Goal: Task Accomplishment & Management: Manage account settings

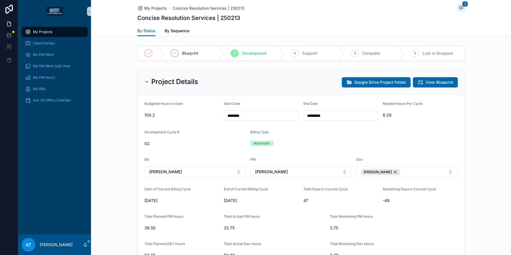
scroll to position [18, 0]
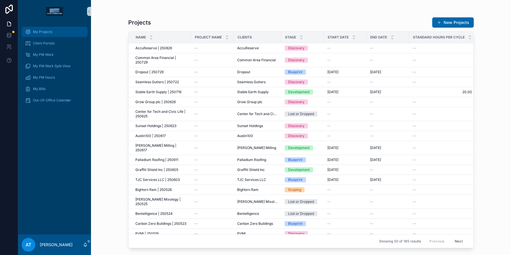
click at [57, 36] on div "My Projects" at bounding box center [54, 31] width 59 height 9
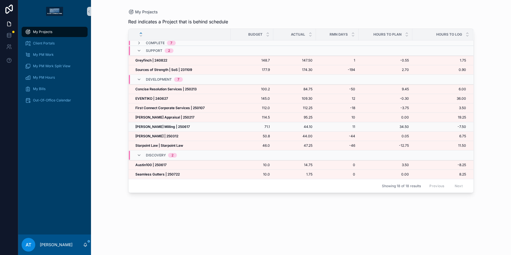
click at [170, 128] on strong "[PERSON_NAME] Milling | 250617" at bounding box center [162, 126] width 55 height 4
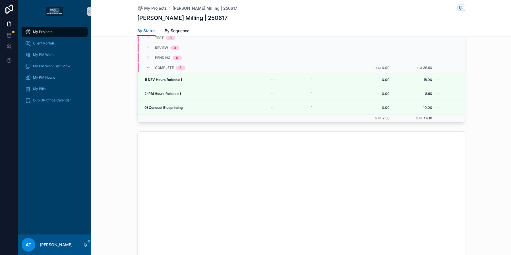
scroll to position [491, 0]
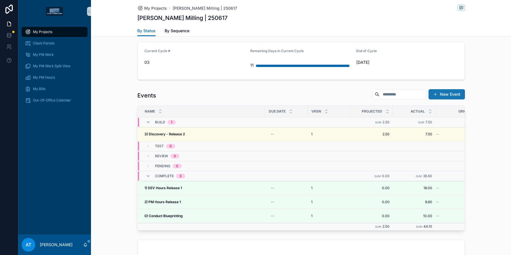
click at [445, 92] on button "New Event" at bounding box center [447, 94] width 36 height 10
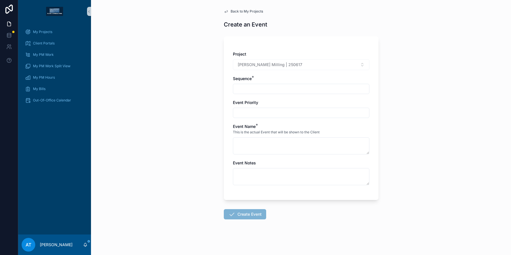
click at [255, 90] on input "text" at bounding box center [301, 89] width 136 height 8
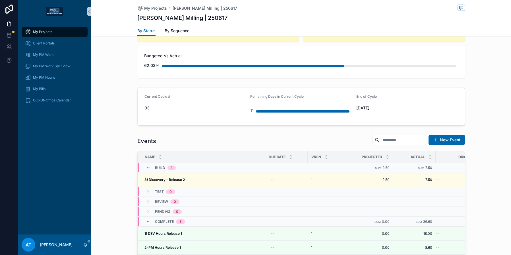
scroll to position [479, 0]
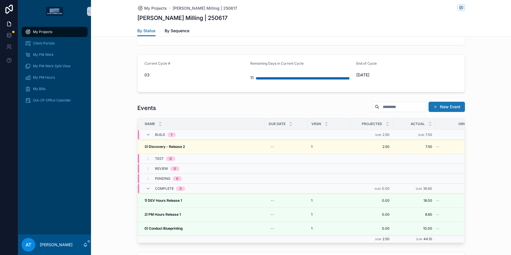
click at [442, 108] on button "New Event" at bounding box center [447, 107] width 36 height 10
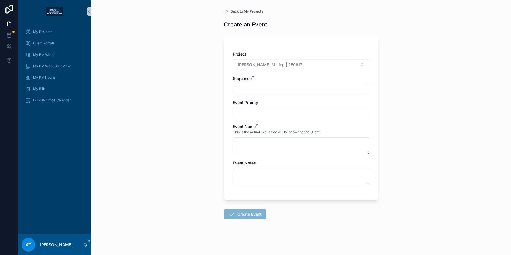
click at [266, 91] on input "text" at bounding box center [301, 89] width 136 height 8
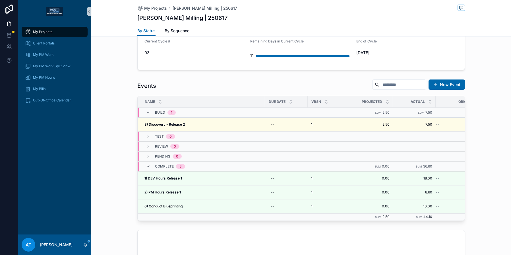
scroll to position [526, 0]
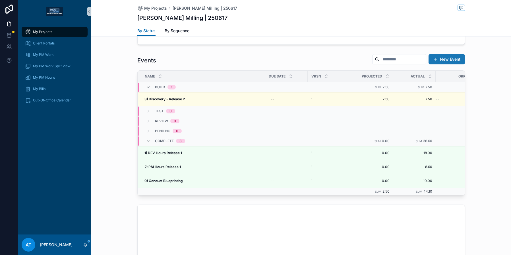
click at [437, 61] on button "New Event" at bounding box center [447, 59] width 36 height 10
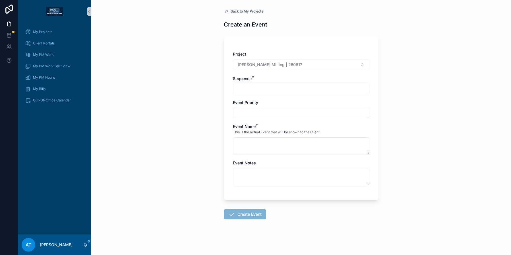
click at [262, 88] on input "text" at bounding box center [301, 89] width 136 height 8
type input "***"
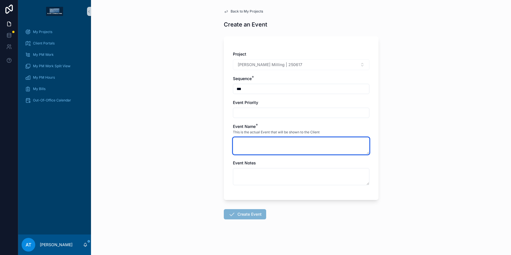
click at [247, 148] on textarea at bounding box center [301, 145] width 137 height 17
type textarea "**********"
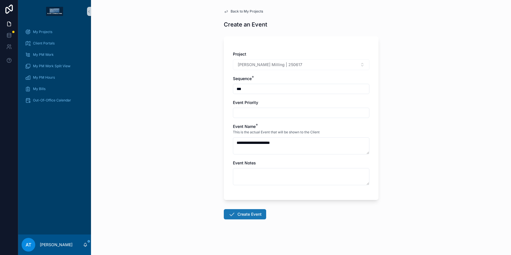
click at [243, 214] on button "Create Event" at bounding box center [245, 214] width 42 height 10
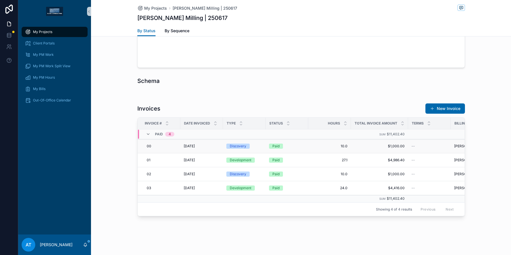
scroll to position [862, 0]
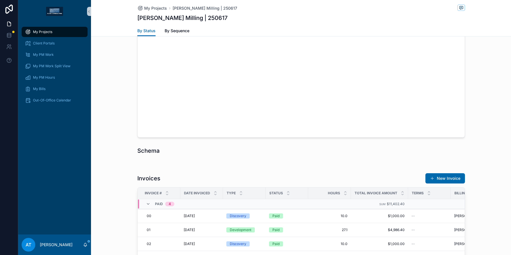
click at [314, 166] on div at bounding box center [301, 163] width 420 height 5
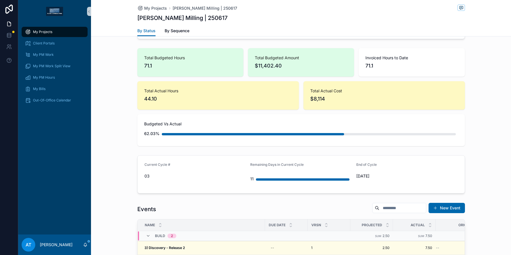
scroll to position [480, 0]
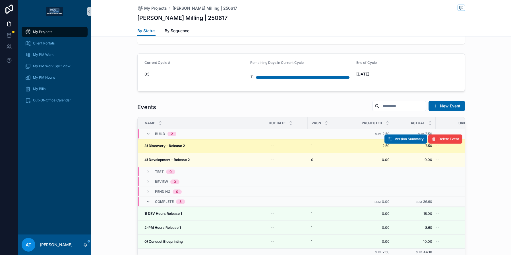
click at [230, 146] on div "3) Discovery - Release 2 3) Discovery - Release 2" at bounding box center [202, 145] width 117 height 5
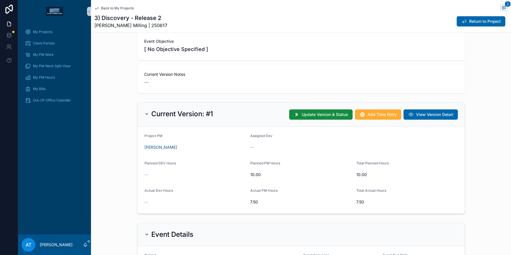
scroll to position [117, 0]
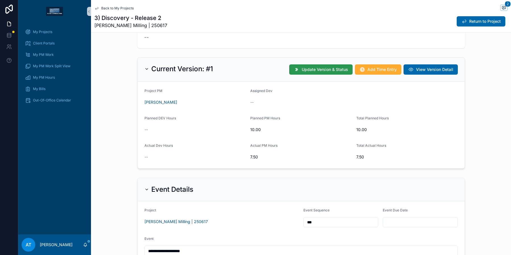
click at [307, 72] on span "Update Version & Status" at bounding box center [325, 70] width 46 height 6
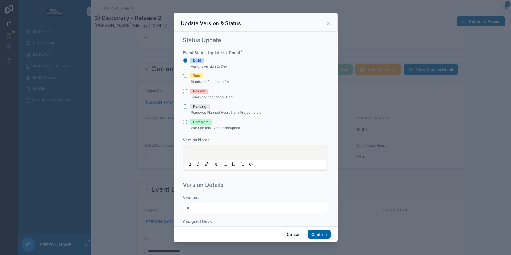
click at [206, 122] on div "Complete" at bounding box center [201, 121] width 16 height 5
click at [187, 122] on button "Complete" at bounding box center [185, 121] width 5 height 5
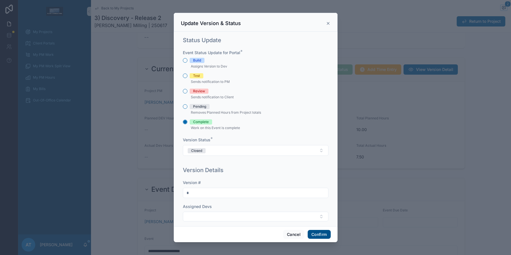
click at [316, 233] on button "Confirm" at bounding box center [319, 234] width 23 height 9
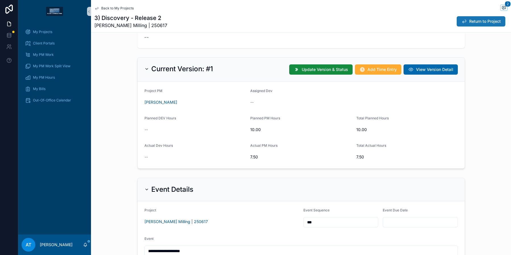
click at [469, 21] on span "Return to Project" at bounding box center [485, 21] width 32 height 6
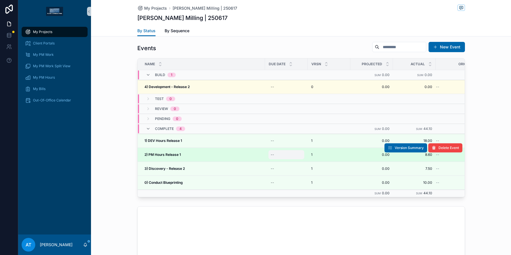
scroll to position [539, 0]
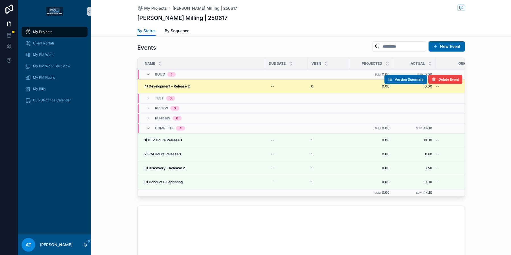
click at [206, 88] on div "4) Development - Release 2 4) Development - Release 2" at bounding box center [202, 86] width 117 height 5
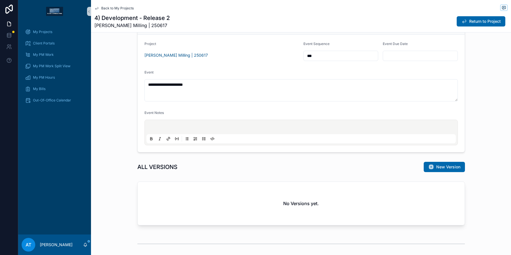
scroll to position [193, 0]
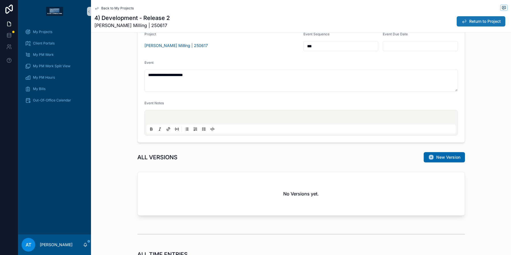
click at [466, 24] on button "Return to Project" at bounding box center [481, 21] width 49 height 10
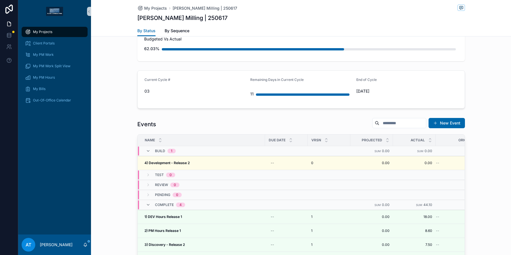
scroll to position [495, 0]
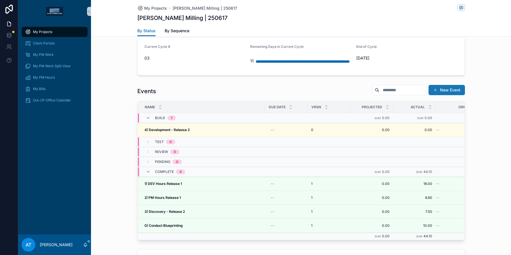
click at [436, 92] on button "New Event" at bounding box center [447, 90] width 36 height 10
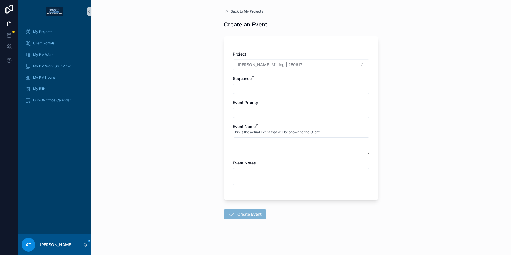
click at [243, 89] on input "text" at bounding box center [301, 89] width 136 height 8
type input "***"
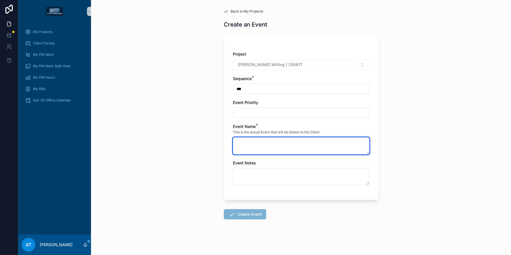
click at [259, 143] on textarea at bounding box center [301, 145] width 137 height 17
type textarea "**********"
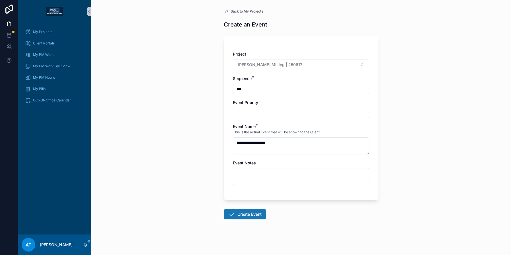
click at [251, 217] on button "Create Event" at bounding box center [245, 214] width 42 height 10
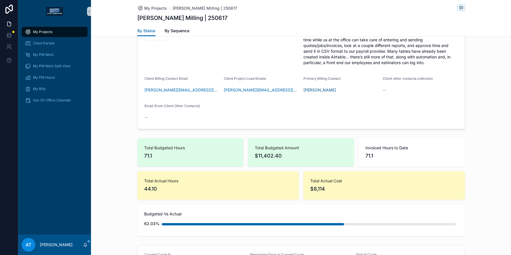
scroll to position [479, 0]
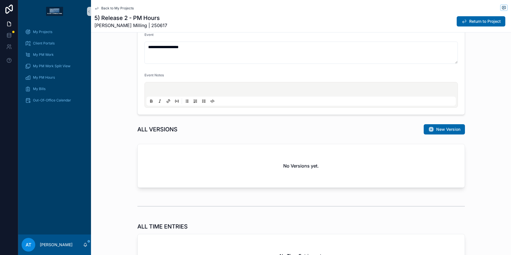
scroll to position [218, 0]
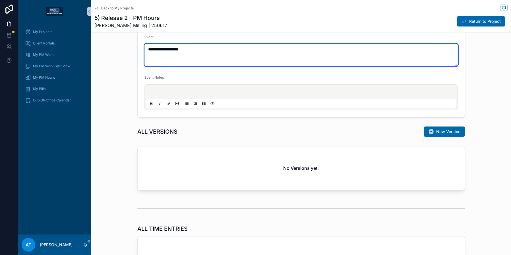
click at [146, 50] on textarea "**********" at bounding box center [300, 55] width 313 height 22
drag, startPoint x: 227, startPoint y: 49, endPoint x: 186, endPoint y: 51, distance: 40.7
click at [186, 51] on textarea "**********" at bounding box center [300, 55] width 313 height 22
type textarea "**********"
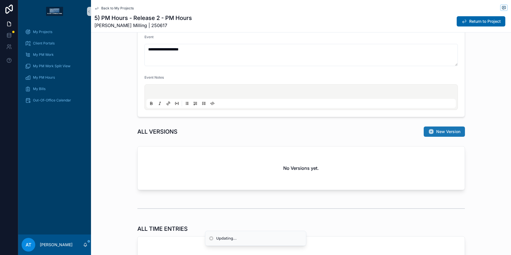
click at [439, 132] on span "New Version" at bounding box center [448, 132] width 24 height 6
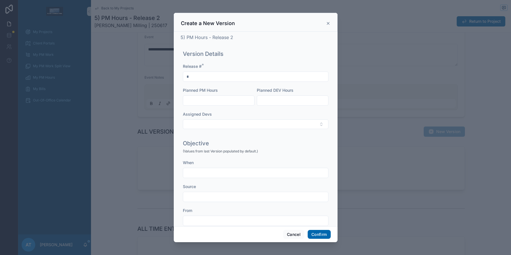
click at [222, 99] on input "text" at bounding box center [218, 100] width 71 height 8
type input "*****"
click at [314, 233] on button "Confirm" at bounding box center [319, 234] width 23 height 9
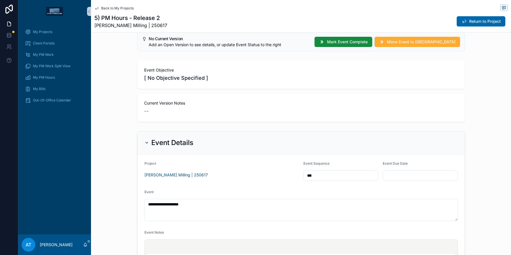
scroll to position [0, 0]
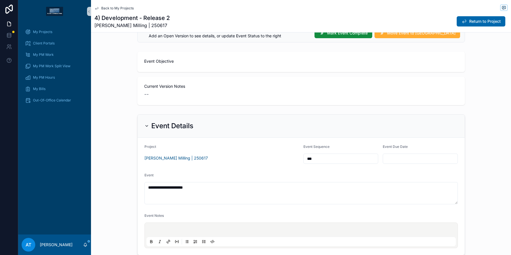
scroll to position [151, 0]
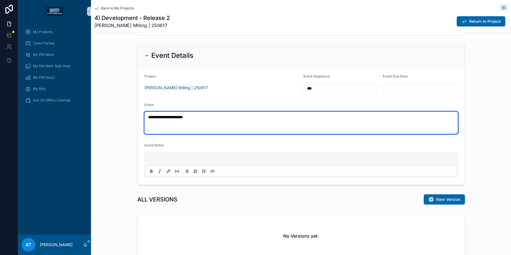
click at [171, 116] on textarea "**********" at bounding box center [300, 122] width 313 height 22
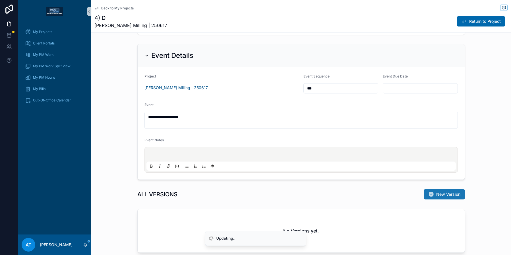
click at [433, 194] on button "New Version" at bounding box center [444, 194] width 41 height 10
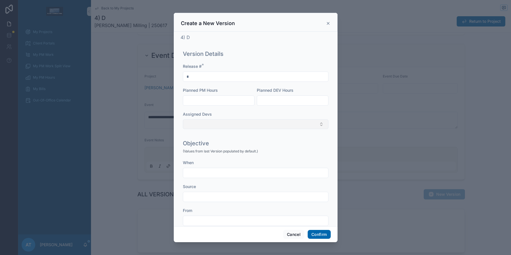
click at [211, 123] on button "Select Button" at bounding box center [256, 124] width 146 height 10
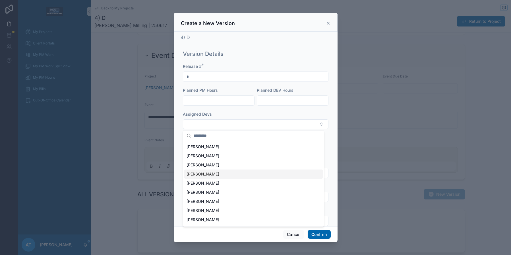
click at [214, 172] on div "[PERSON_NAME]" at bounding box center [253, 173] width 139 height 9
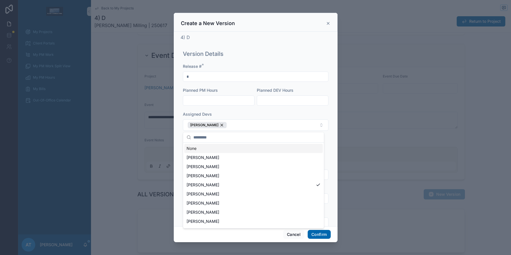
click at [279, 102] on input "text" at bounding box center [292, 100] width 71 height 8
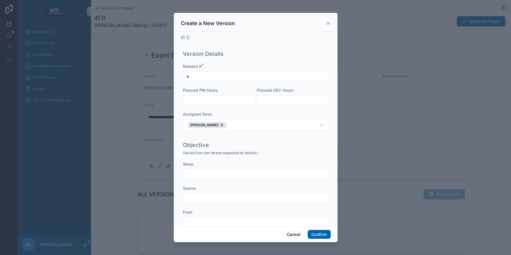
type textarea "**********"
type input "*****"
click at [318, 232] on button "Confirm" at bounding box center [319, 234] width 23 height 9
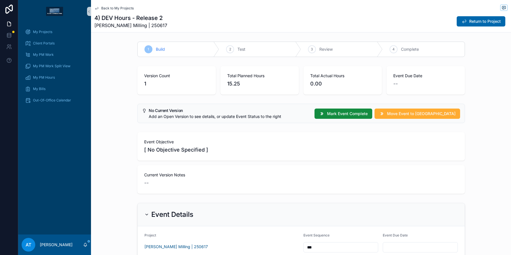
scroll to position [2, 0]
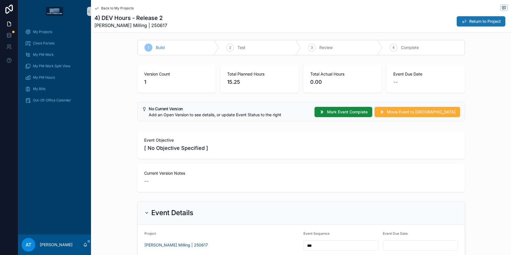
click at [474, 24] on button "Return to Project" at bounding box center [481, 21] width 49 height 10
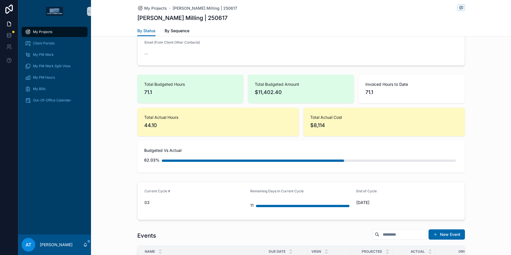
scroll to position [310, 0]
